Goal: Task Accomplishment & Management: Use online tool/utility

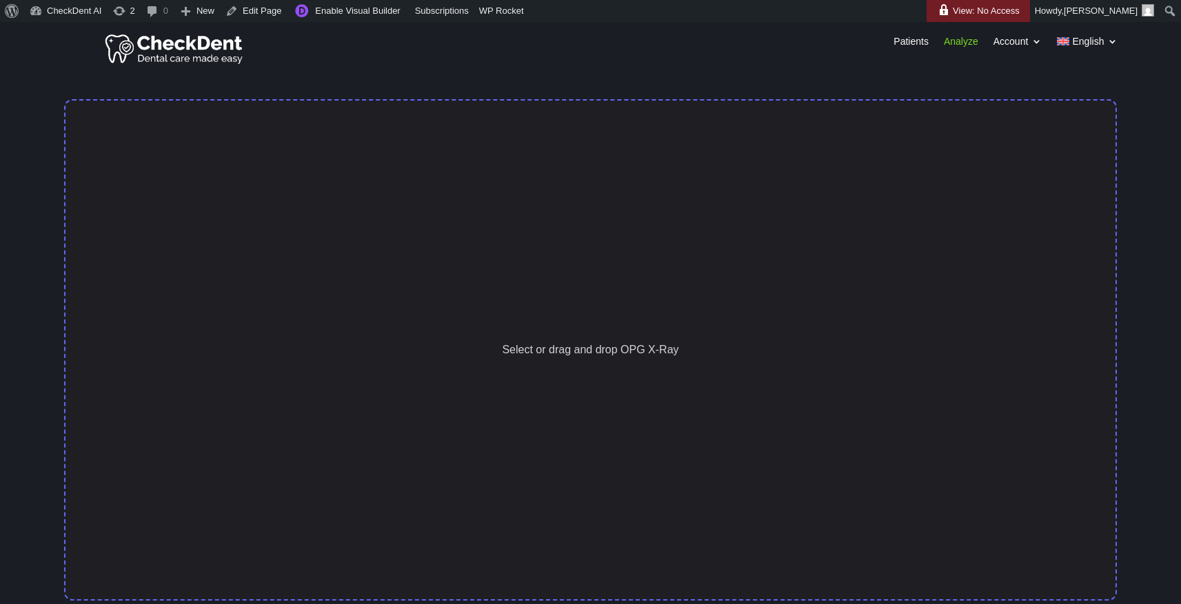
click at [307, 213] on div "Select or drag and drop OPG X-Ray" at bounding box center [590, 350] width 1052 height 502
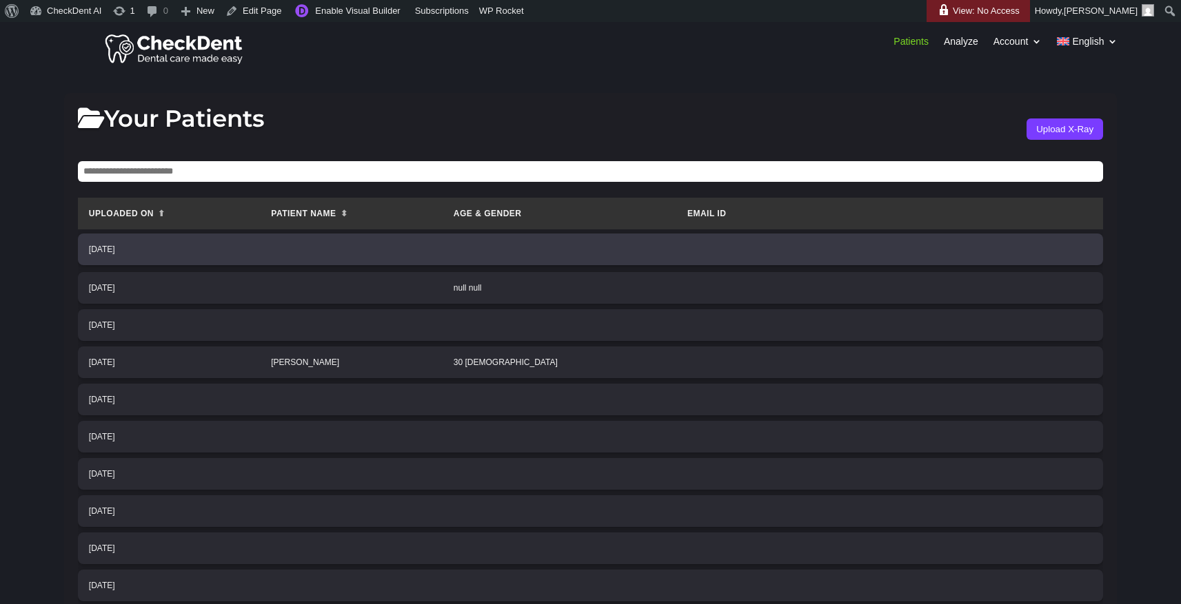
click at [365, 255] on td at bounding box center [351, 250] width 183 height 32
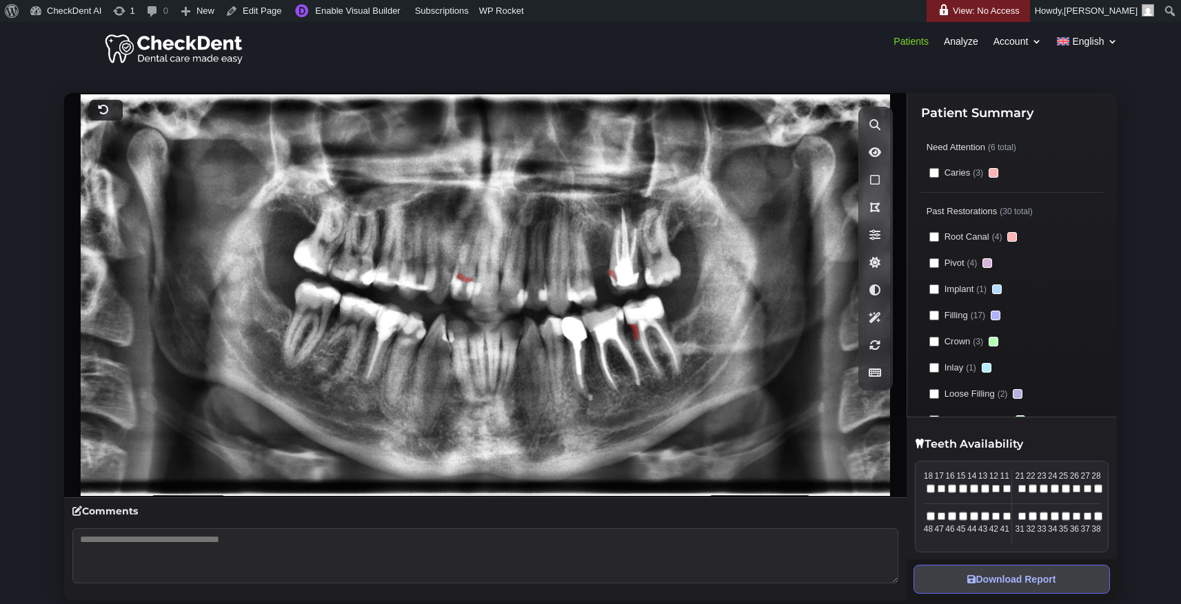
click at [110, 110] on div at bounding box center [106, 110] width 33 height 21
click at [103, 110] on icon at bounding box center [103, 109] width 11 height 11
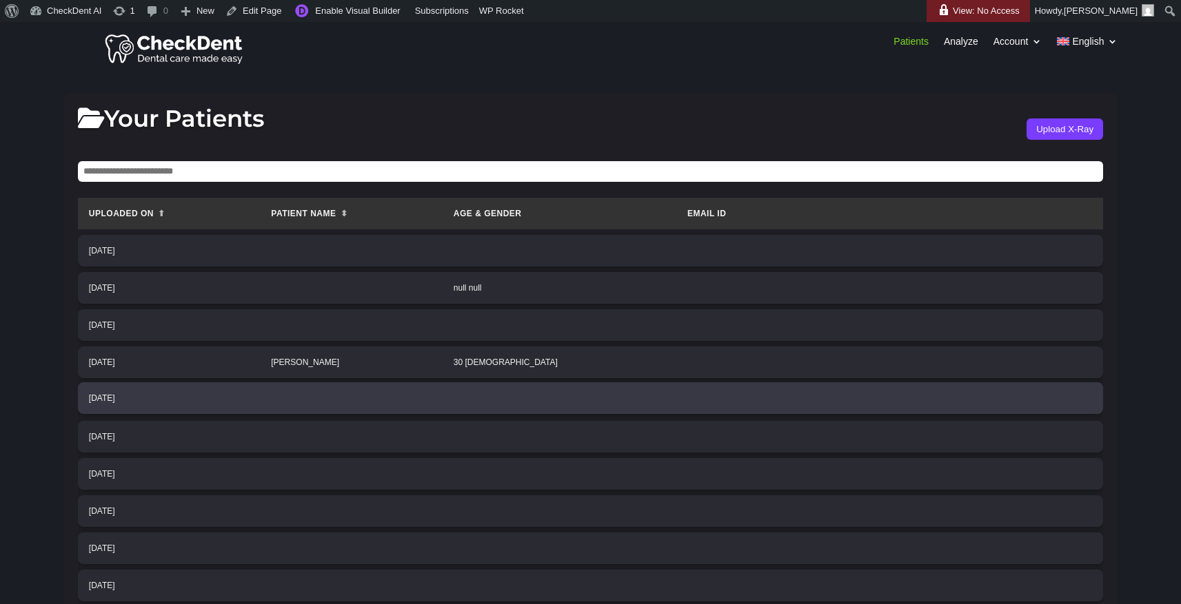
click at [386, 400] on td at bounding box center [351, 399] width 183 height 32
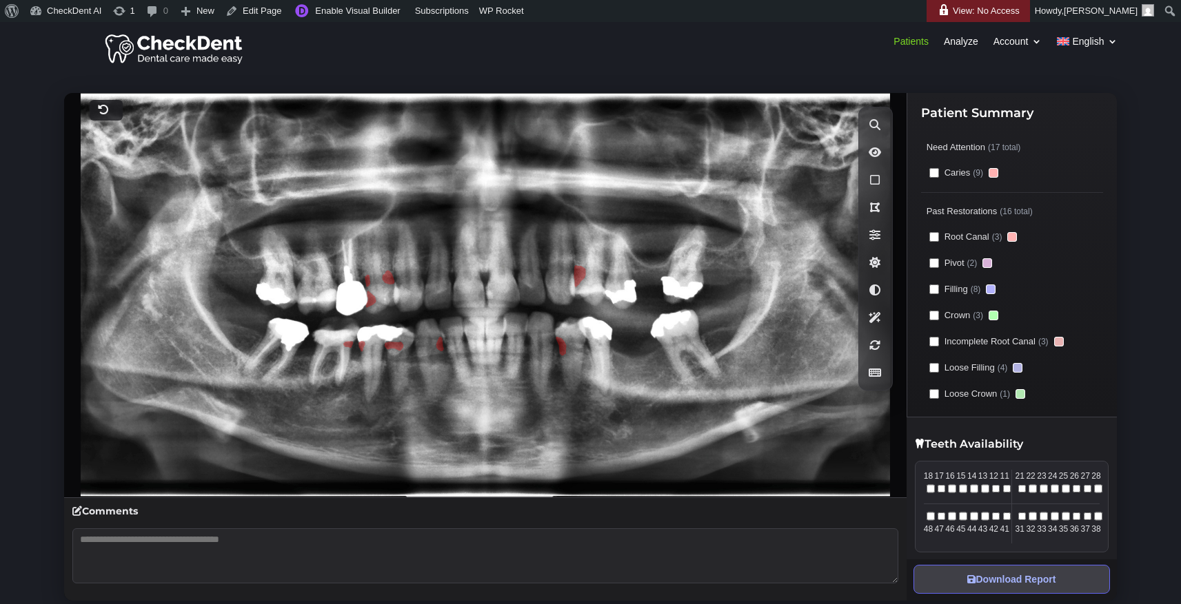
click at [111, 111] on div at bounding box center [106, 110] width 33 height 21
click at [110, 111] on div at bounding box center [106, 110] width 33 height 21
click at [109, 115] on div at bounding box center [106, 110] width 33 height 21
click at [100, 110] on icon at bounding box center [103, 109] width 11 height 11
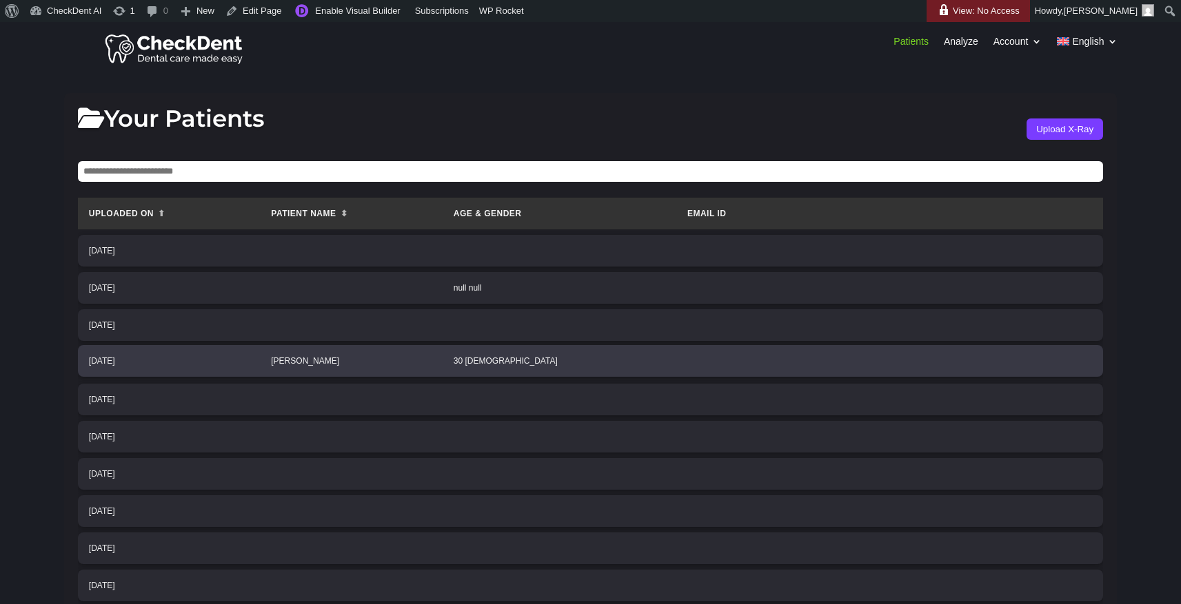
click at [442, 363] on td "[PERSON_NAME]" at bounding box center [351, 361] width 183 height 32
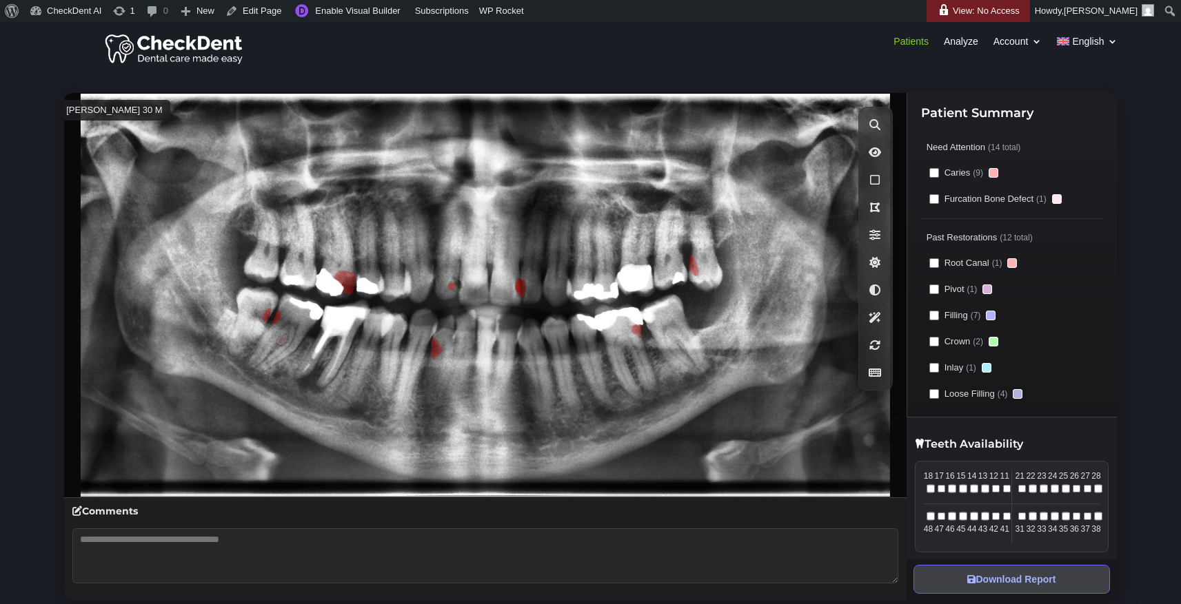
click at [61, 112] on icon at bounding box center [55, 109] width 11 height 11
